Goal: Task Accomplishment & Management: Complete application form

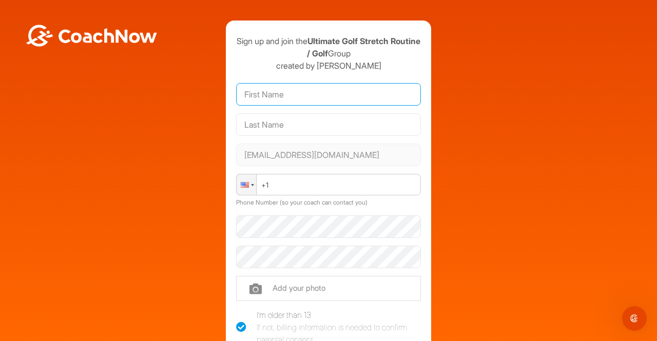
click at [266, 98] on input "text" at bounding box center [328, 94] width 185 height 23
type input "Richard"
type input "Conklin"
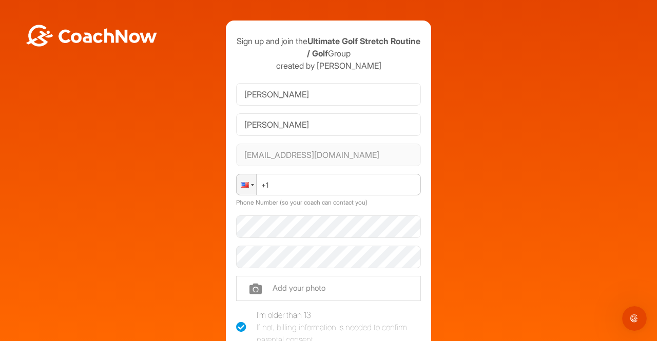
click at [248, 186] on div at bounding box center [247, 185] width 20 height 21
click at [311, 126] on input "Conklin" at bounding box center [328, 124] width 185 height 23
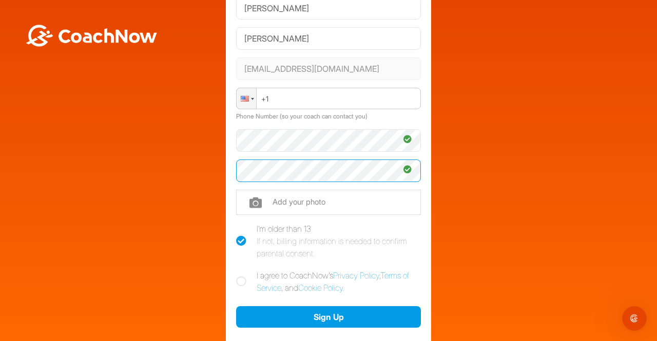
scroll to position [103, 0]
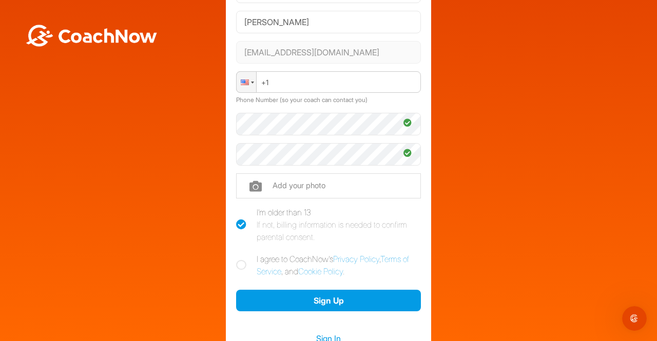
click at [239, 266] on icon at bounding box center [241, 265] width 10 height 10
click at [239, 260] on input "I agree to CoachNow's Privacy Policy , Terms of Service , and Cookie Policy ." at bounding box center [239, 256] width 7 height 7
checkbox input "true"
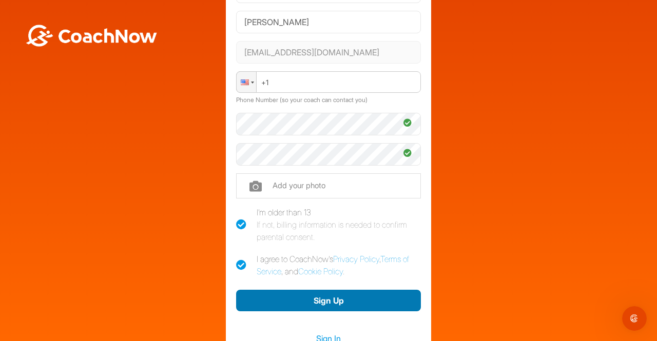
click at [326, 302] on button "Sign Up" at bounding box center [328, 301] width 185 height 22
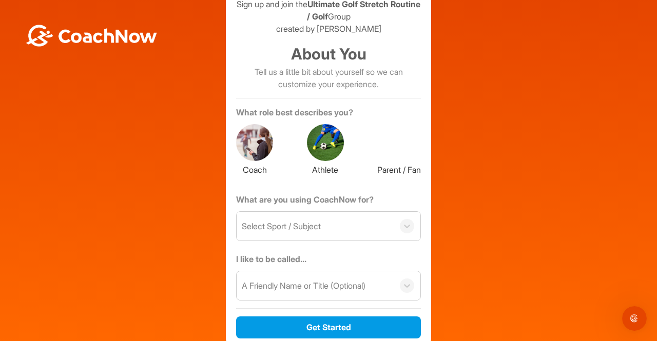
scroll to position [0, 0]
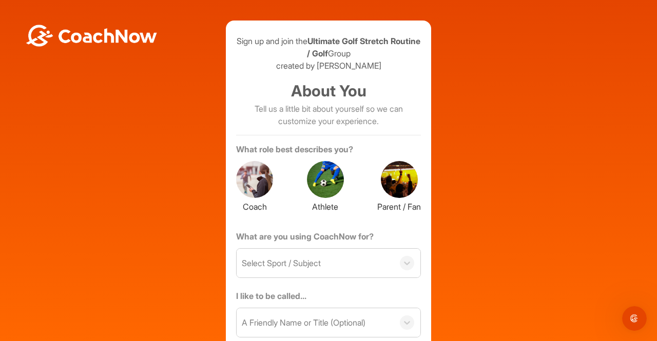
click at [320, 185] on div at bounding box center [325, 179] width 37 height 37
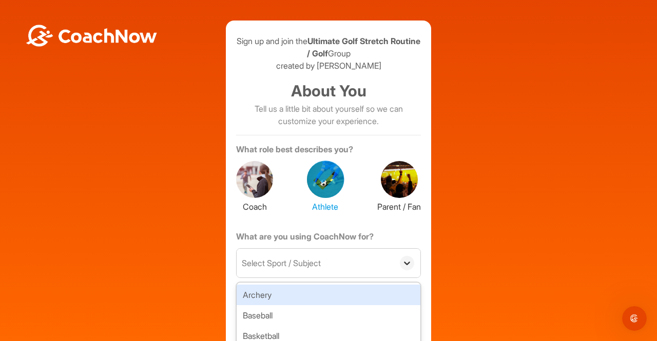
click at [402, 266] on icon at bounding box center [407, 263] width 10 height 10
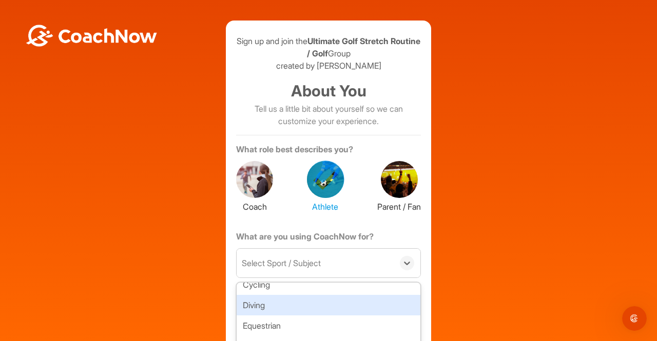
scroll to position [113, 0]
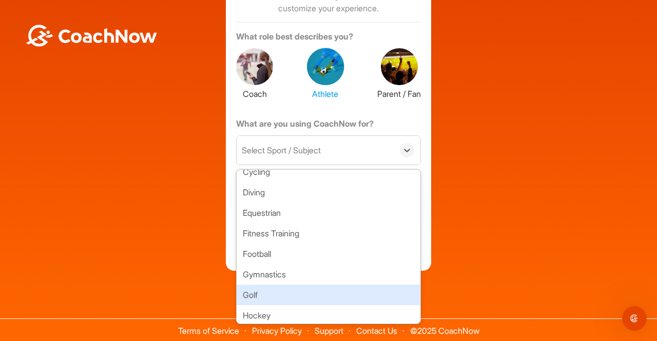
click at [294, 294] on div "Golf" at bounding box center [329, 295] width 184 height 21
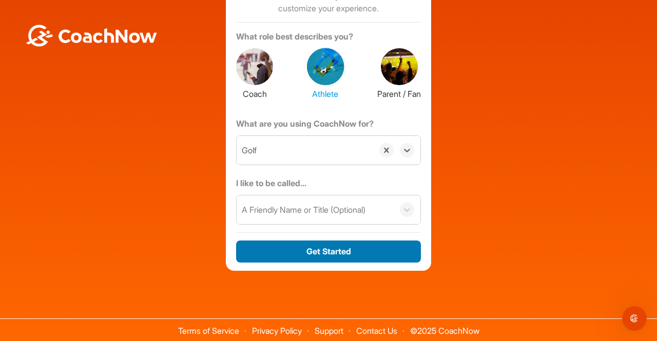
click at [340, 253] on button "Get Started" at bounding box center [328, 252] width 185 height 22
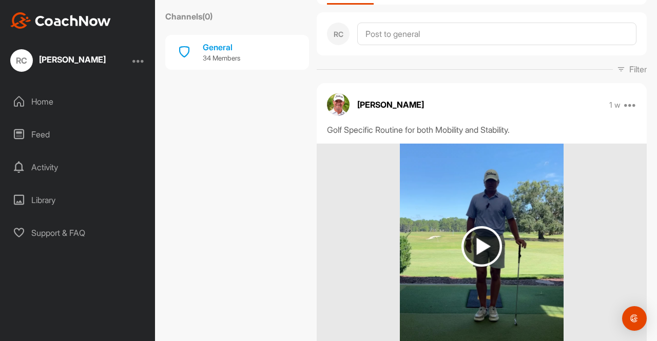
scroll to position [131, 0]
